Goal: Information Seeking & Learning: Learn about a topic

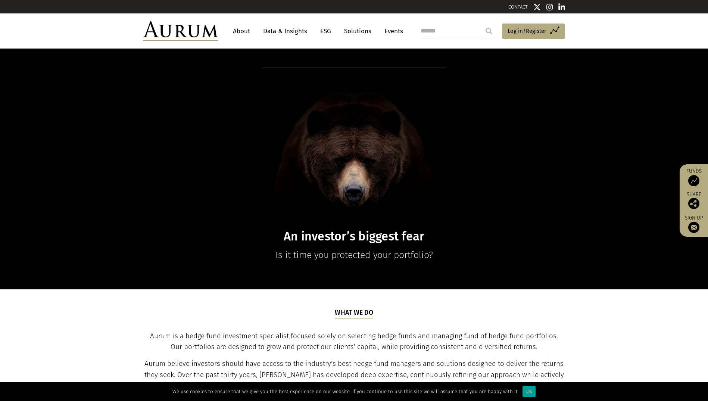
click at [522, 391] on div "Ok" at bounding box center [528, 391] width 13 height 12
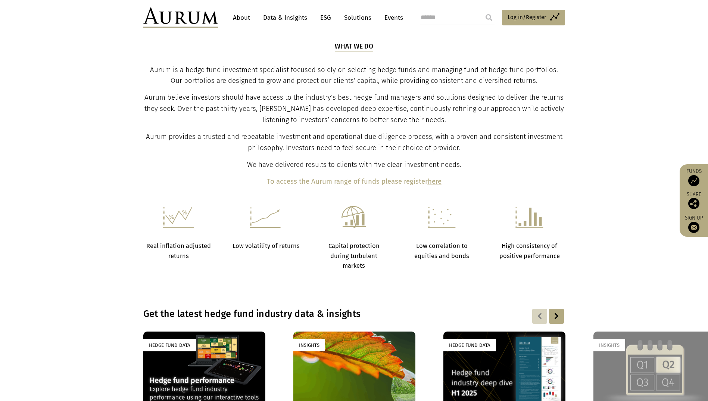
scroll to position [378, 0]
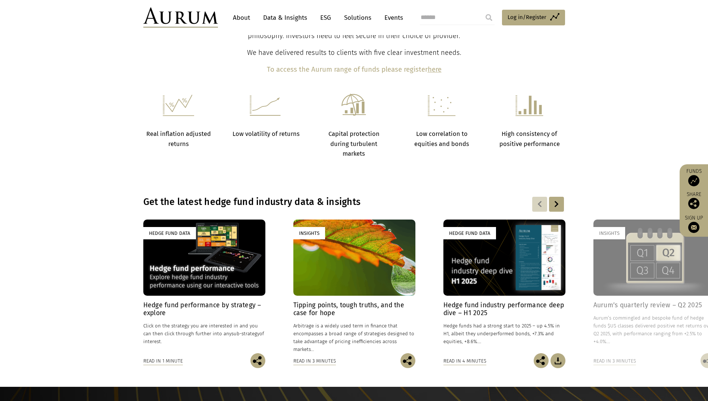
click at [553, 204] on div at bounding box center [556, 204] width 15 height 15
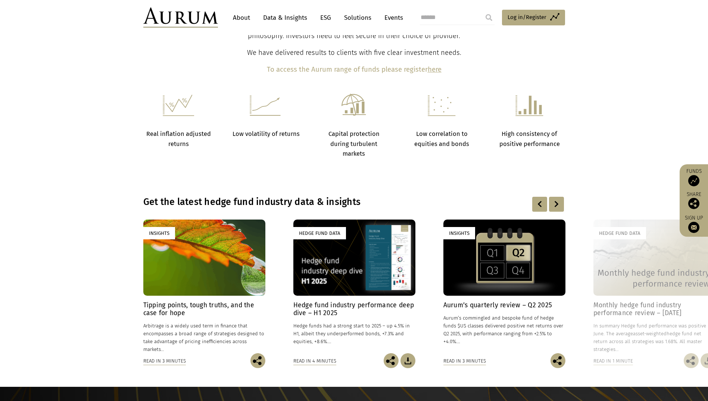
click at [557, 200] on div at bounding box center [556, 204] width 15 height 15
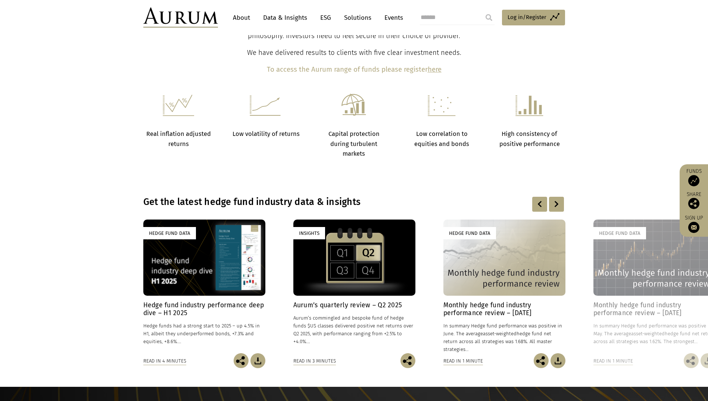
click at [557, 200] on div at bounding box center [556, 204] width 15 height 15
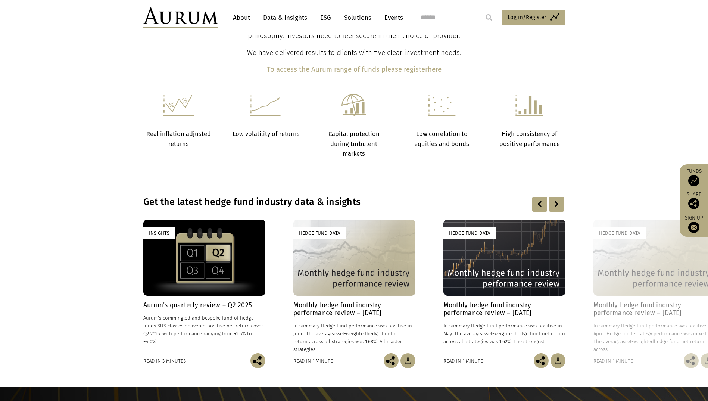
click at [557, 201] on div at bounding box center [556, 204] width 15 height 15
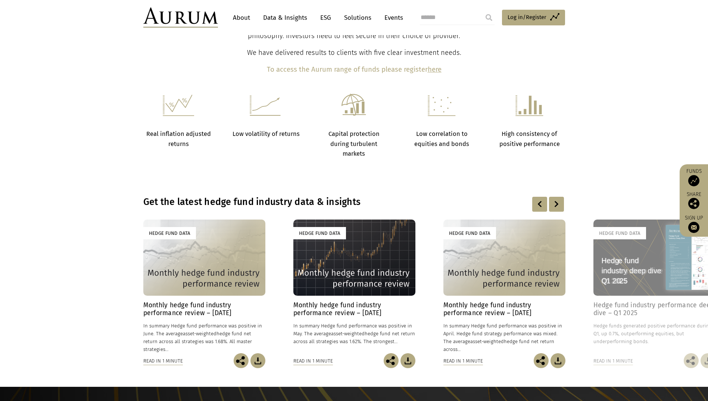
click at [558, 203] on div at bounding box center [556, 204] width 15 height 15
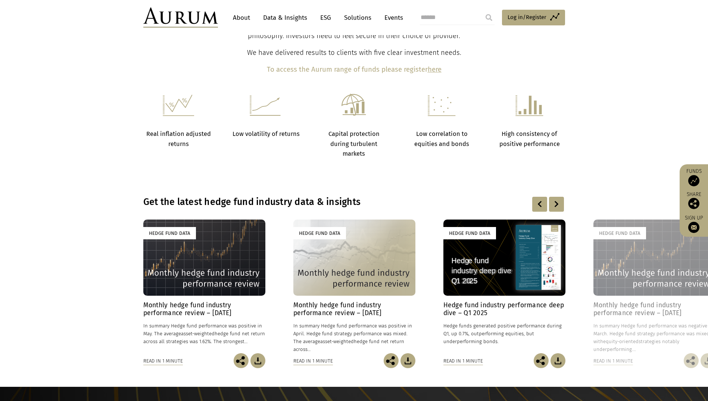
click at [537, 204] on div at bounding box center [539, 204] width 15 height 15
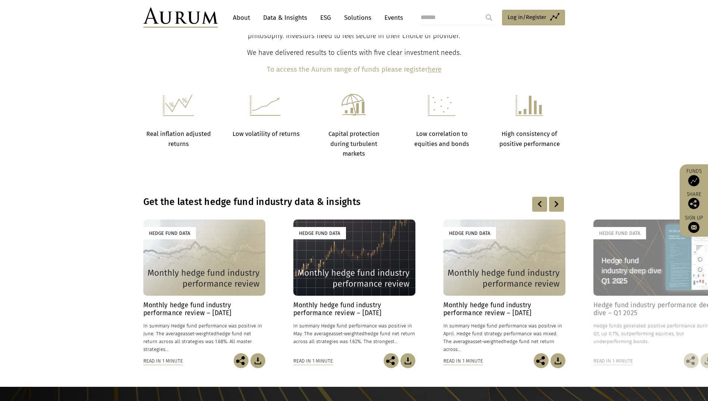
click at [538, 202] on div at bounding box center [539, 204] width 15 height 15
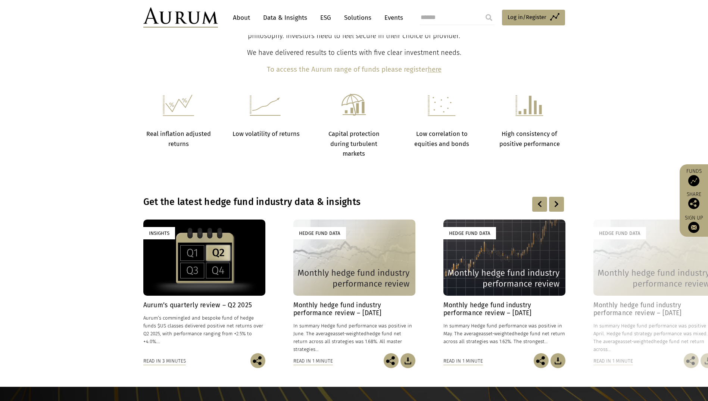
click at [538, 201] on div at bounding box center [539, 204] width 15 height 15
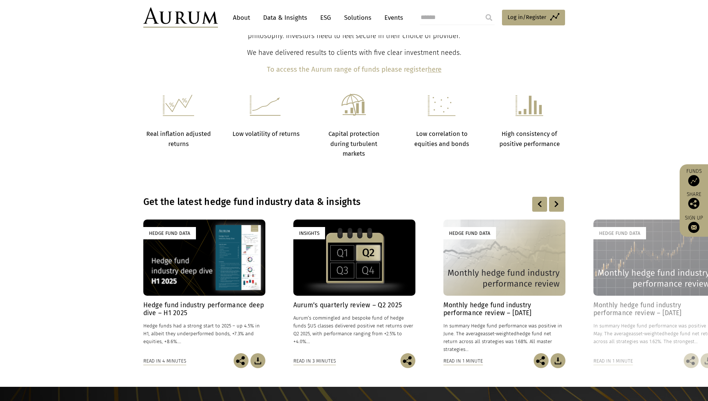
click at [538, 201] on div at bounding box center [539, 204] width 15 height 15
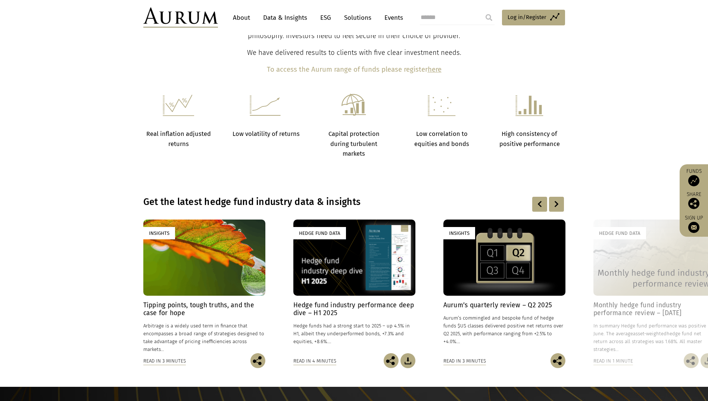
click at [537, 202] on div at bounding box center [539, 204] width 15 height 15
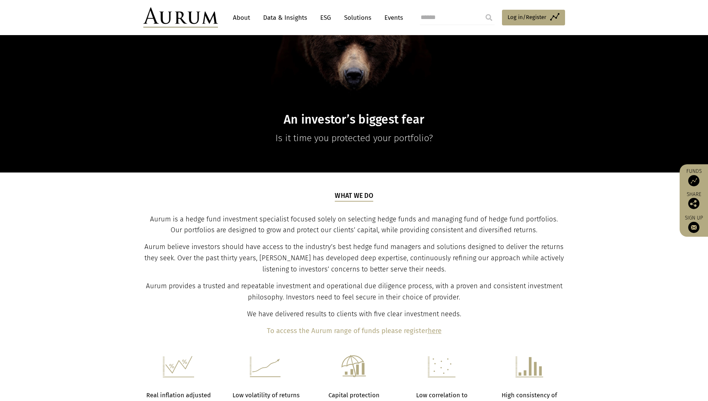
scroll to position [303, 0]
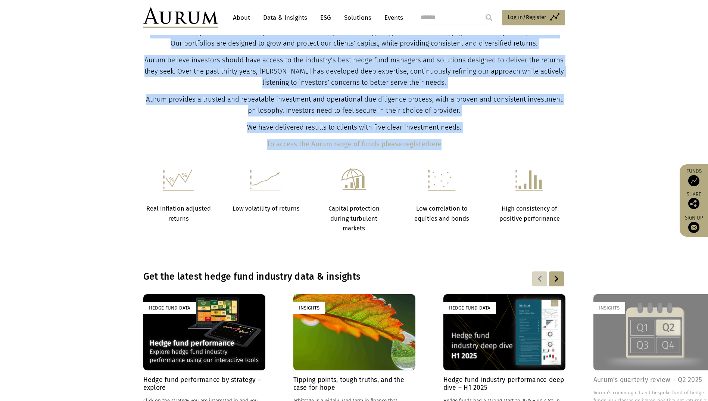
drag, startPoint x: 481, startPoint y: 147, endPoint x: 123, endPoint y: 66, distance: 366.9
click at [123, 66] on section "What we do Aurum is a hedge fund investment specialist focused solely on select…" at bounding box center [354, 77] width 708 height 183
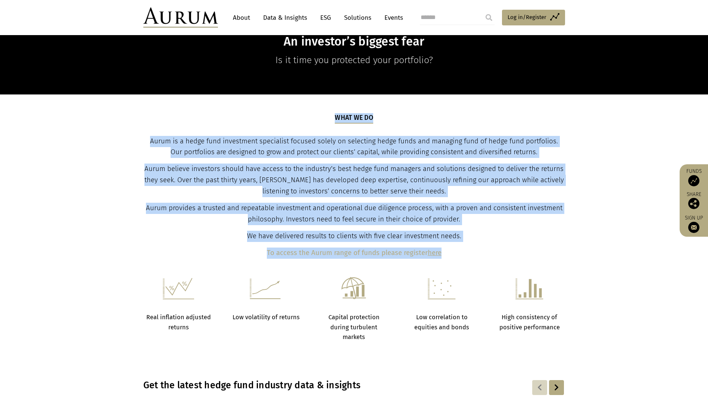
scroll to position [191, 0]
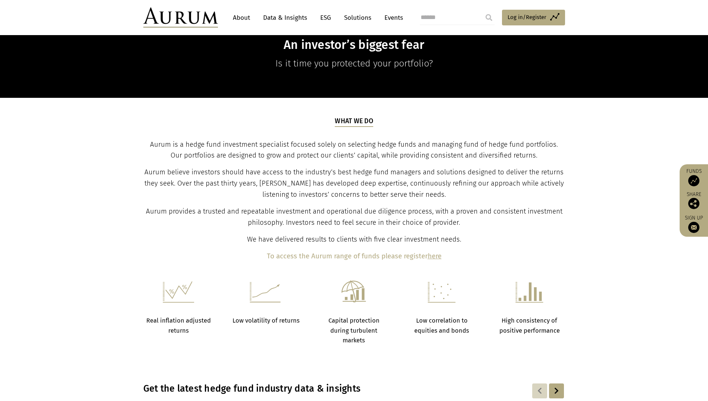
click at [72, 190] on section "What we do Aurum is a hedge fund investment specialist focused solely on select…" at bounding box center [354, 189] width 708 height 183
drag, startPoint x: 145, startPoint y: 146, endPoint x: 207, endPoint y: 138, distance: 62.3
click at [207, 138] on div "What we do Aurum is a hedge fund investment specialist focused solely on select…" at bounding box center [354, 189] width 420 height 146
click at [86, 156] on section "What we do Aurum is a hedge fund investment specialist focused solely on select…" at bounding box center [354, 189] width 708 height 183
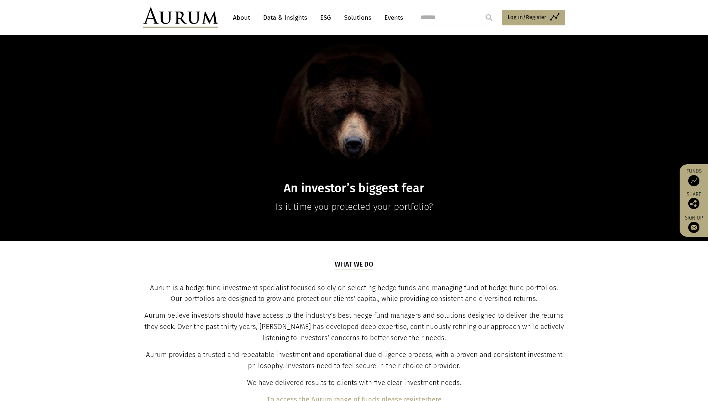
scroll to position [42, 0]
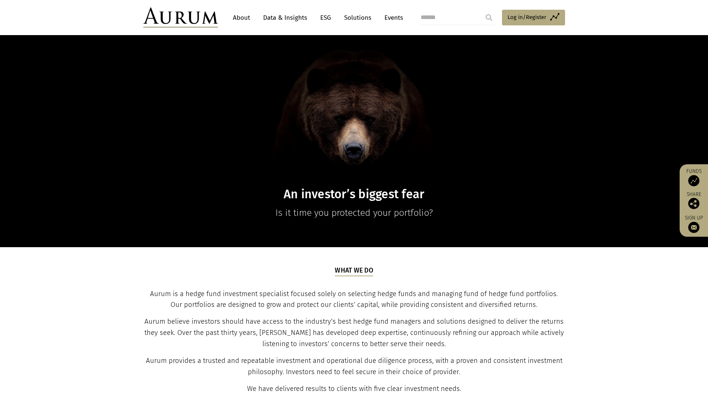
click at [244, 19] on link "About" at bounding box center [241, 18] width 25 height 14
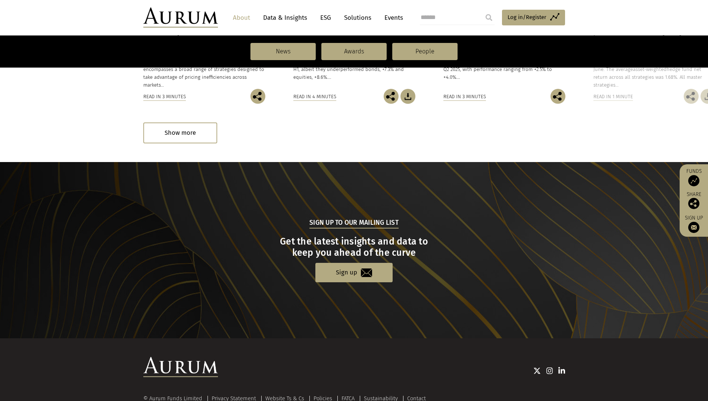
scroll to position [713, 0]
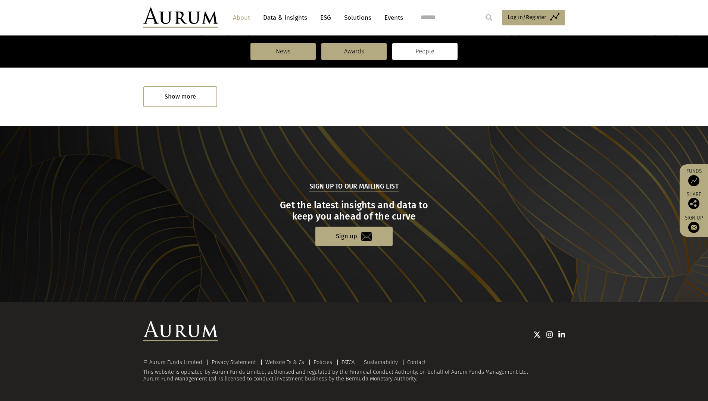
click at [424, 50] on link "People" at bounding box center [424, 51] width 65 height 17
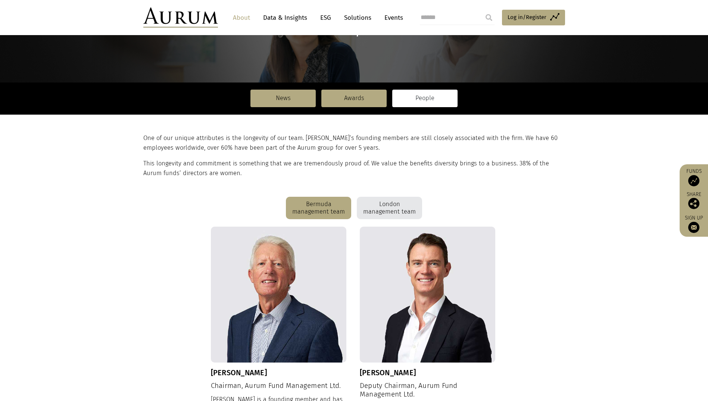
scroll to position [78, 0]
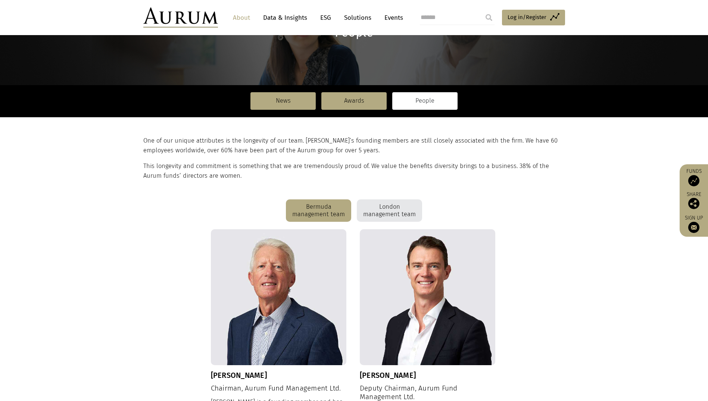
click at [378, 210] on div "London management team" at bounding box center [389, 210] width 65 height 22
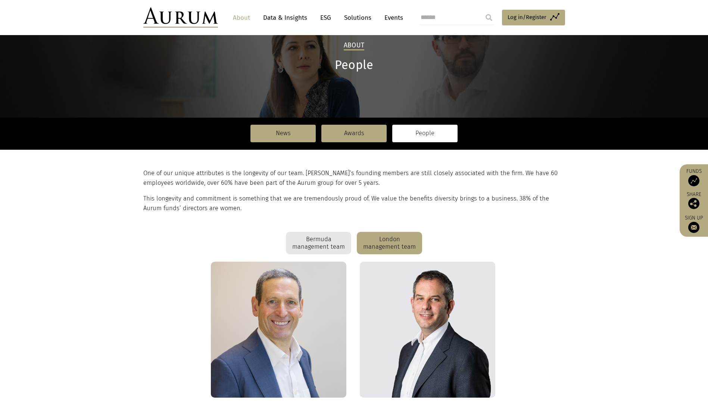
scroll to position [41, 0]
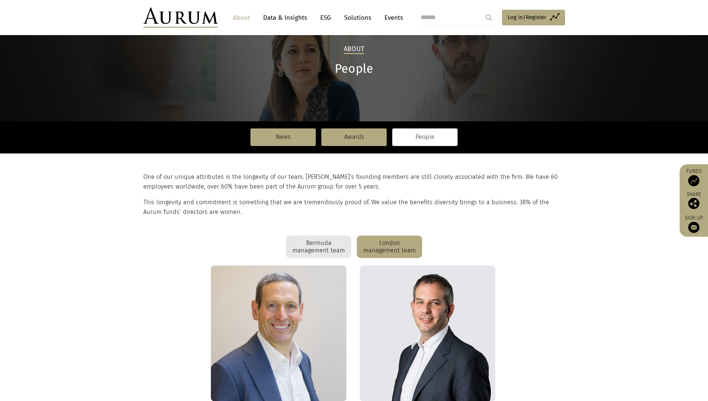
click at [304, 247] on div "Bermuda management team" at bounding box center [318, 246] width 65 height 22
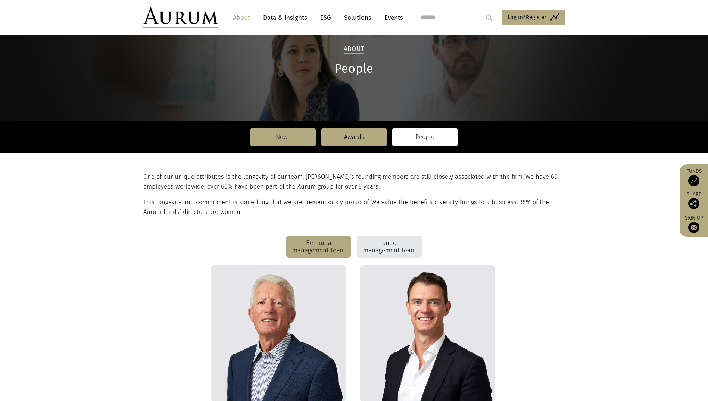
click at [379, 241] on div "London management team" at bounding box center [389, 246] width 65 height 22
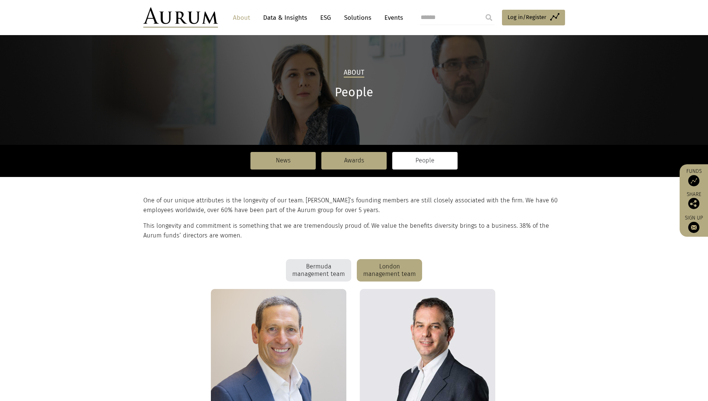
scroll to position [0, 0]
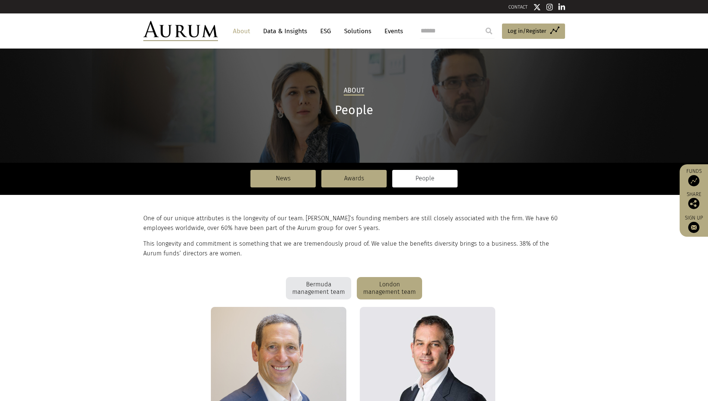
click at [282, 32] on link "Data & Insights" at bounding box center [284, 31] width 51 height 14
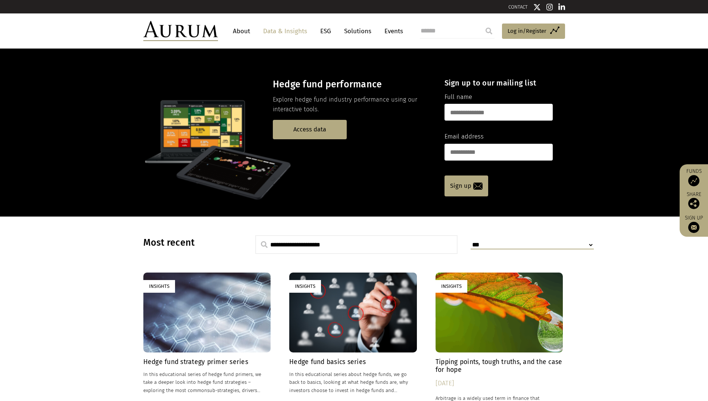
click at [182, 23] on img at bounding box center [180, 31] width 75 height 20
